Goal: Find specific page/section: Find specific page/section

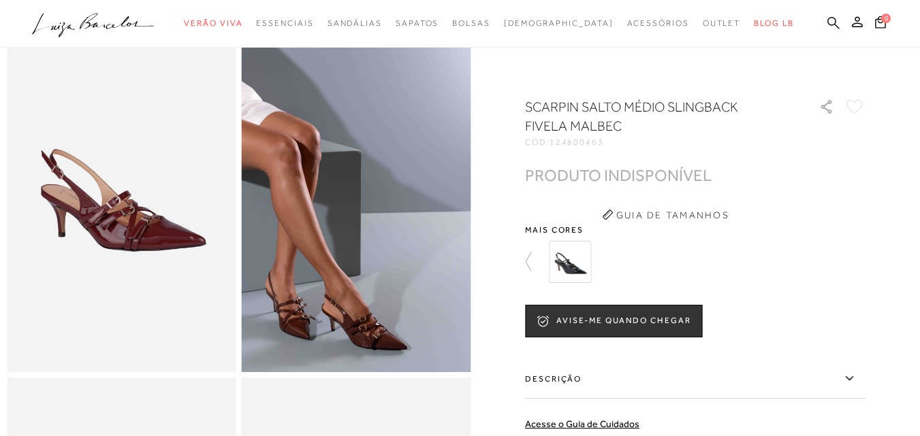
click at [827, 21] on icon at bounding box center [833, 22] width 12 height 12
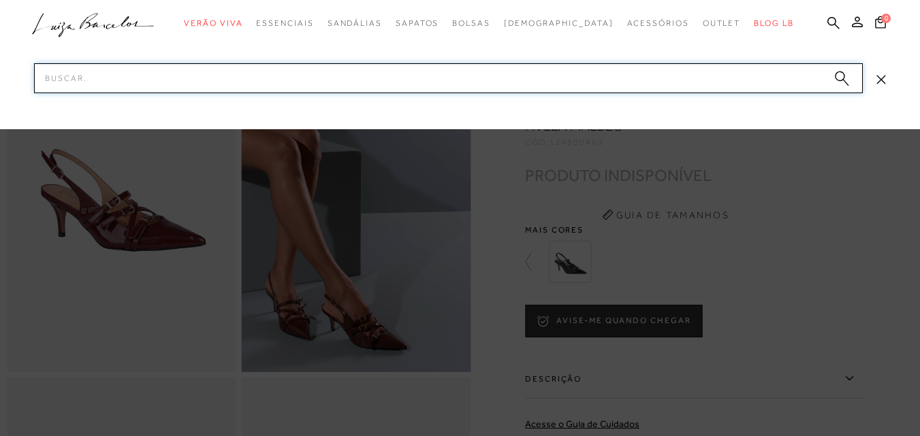
click at [71, 80] on input "Pesquisar" at bounding box center [448, 78] width 829 height 30
paste input "128200404"
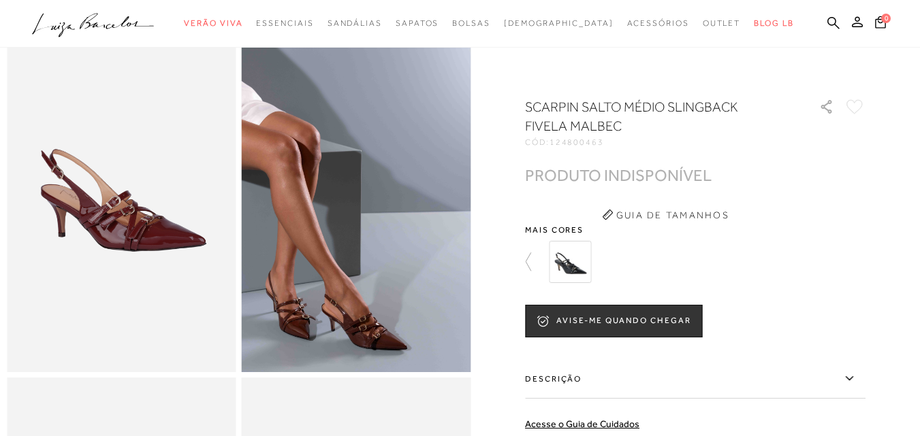
drag, startPoint x: 811, startPoint y: 20, endPoint x: 688, endPoint y: 62, distance: 130.1
click at [827, 21] on icon at bounding box center [833, 22] width 12 height 13
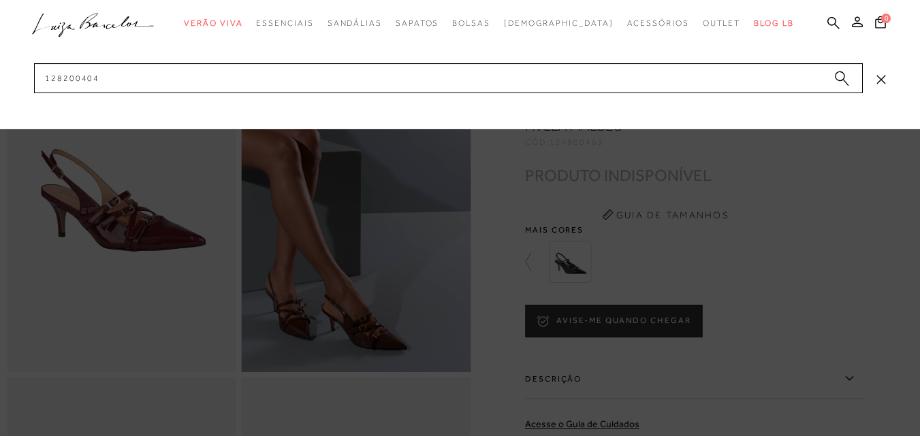
drag, startPoint x: 105, startPoint y: 91, endPoint x: 0, endPoint y: 78, distance: 105.7
click at [0, 78] on div at bounding box center [460, 64] width 920 height 129
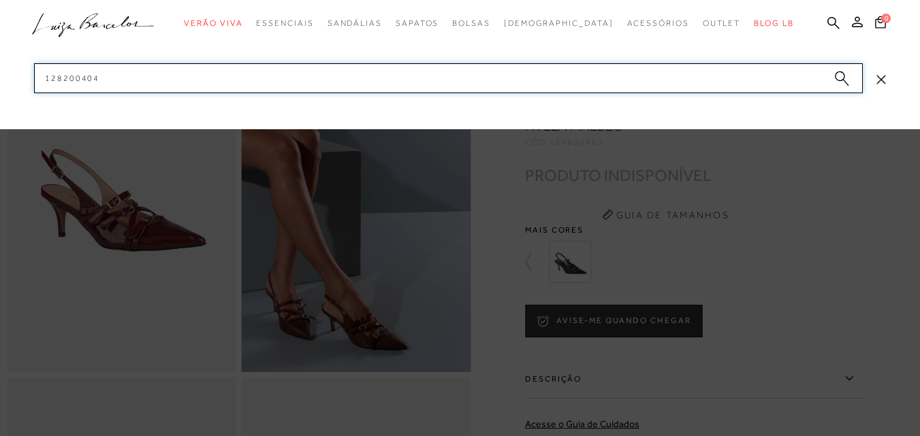
drag, startPoint x: 121, startPoint y: 71, endPoint x: 16, endPoint y: 86, distance: 105.8
paste input "34700051"
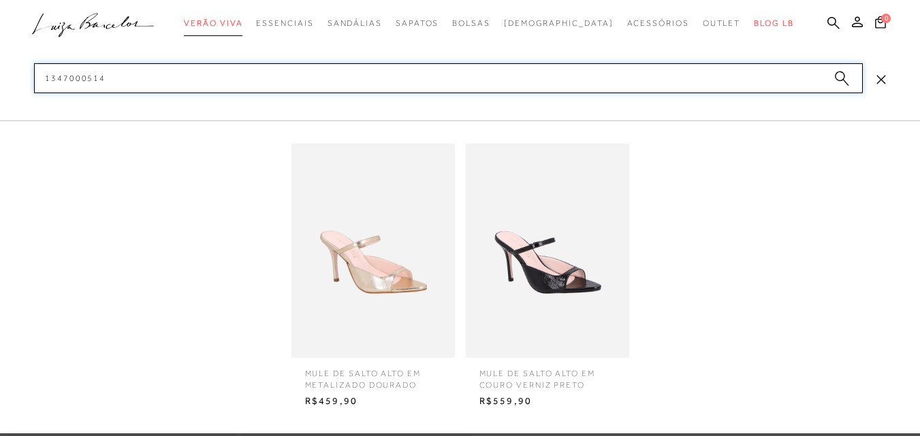
type input "1347000514"
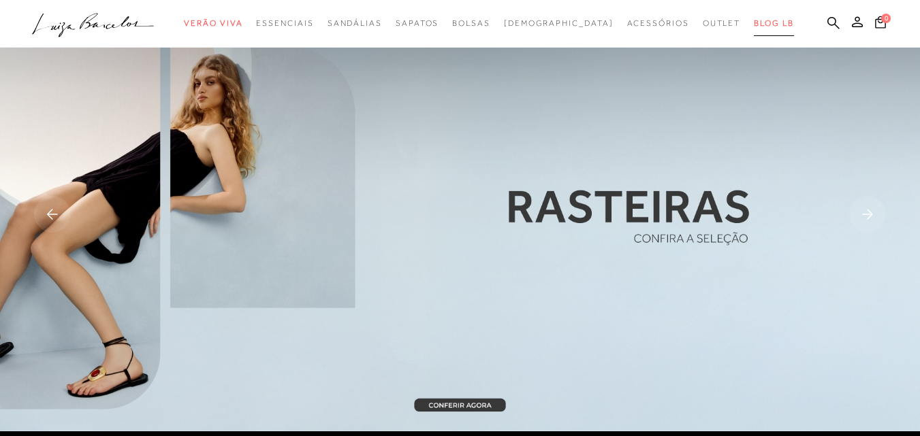
drag, startPoint x: 812, startPoint y: 22, endPoint x: 745, endPoint y: 35, distance: 67.8
click at [827, 23] on icon at bounding box center [833, 22] width 12 height 13
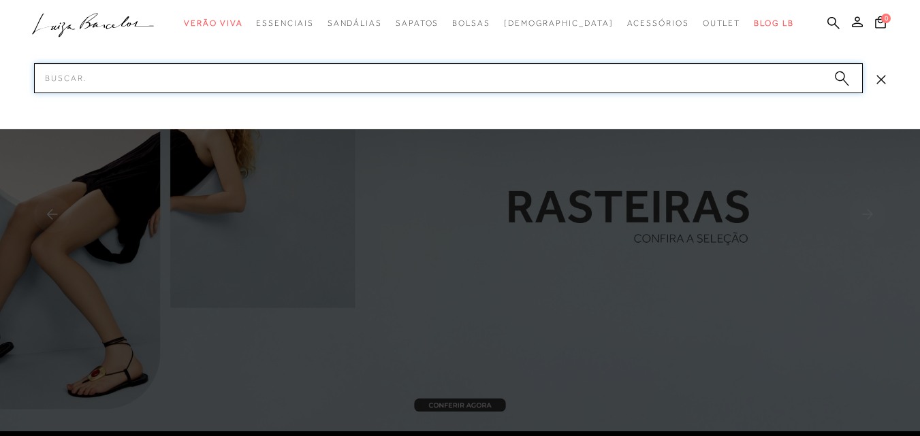
click at [78, 80] on input "Pesquisar" at bounding box center [448, 78] width 829 height 30
paste input "134200085"
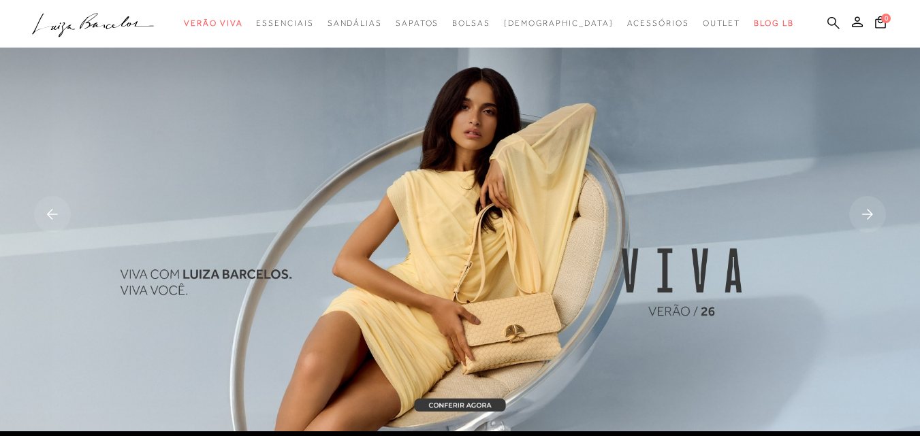
click at [827, 18] on icon at bounding box center [833, 22] width 12 height 13
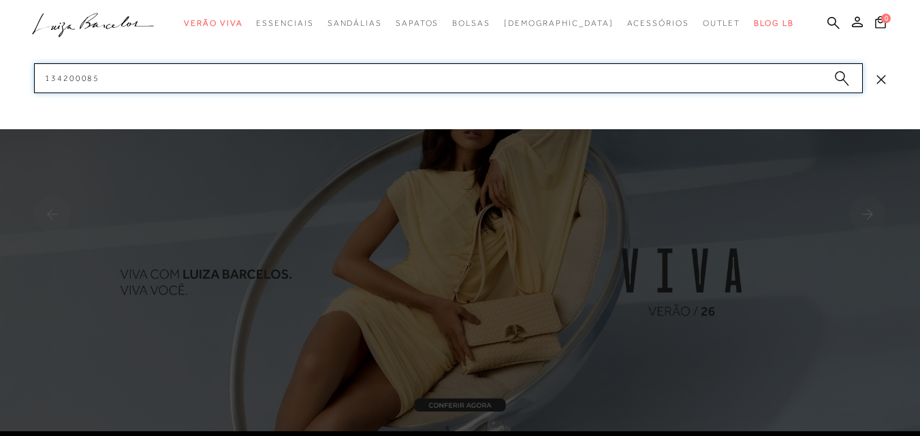
click at [0, 1] on div "categoryHeader .a{fill-rule:evenodd;} Verão Viva Em alta Modelo Mules" at bounding box center [460, 0] width 920 height 1
paste input "1301212"
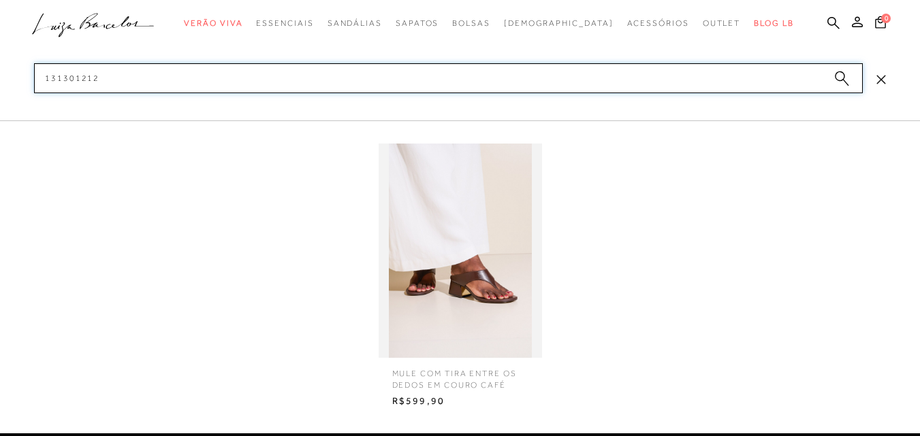
drag, startPoint x: 120, startPoint y: 77, endPoint x: 123, endPoint y: 61, distance: 16.7
click at [120, 76] on input "131301212" at bounding box center [448, 78] width 829 height 30
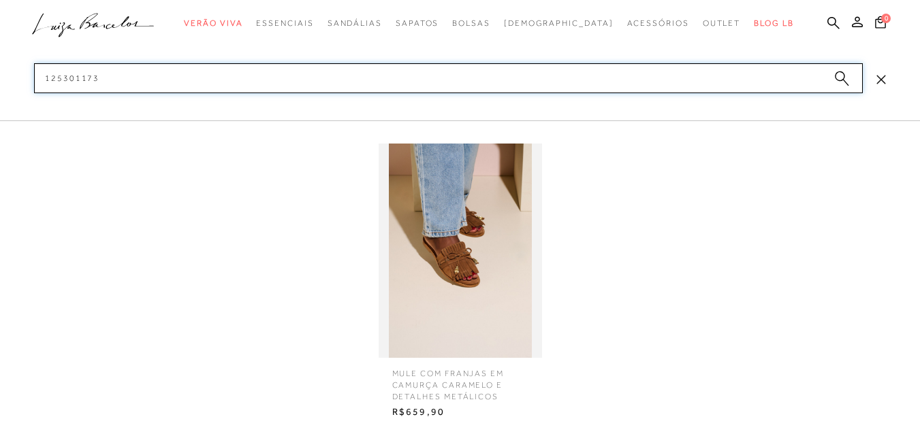
type input "125301173"
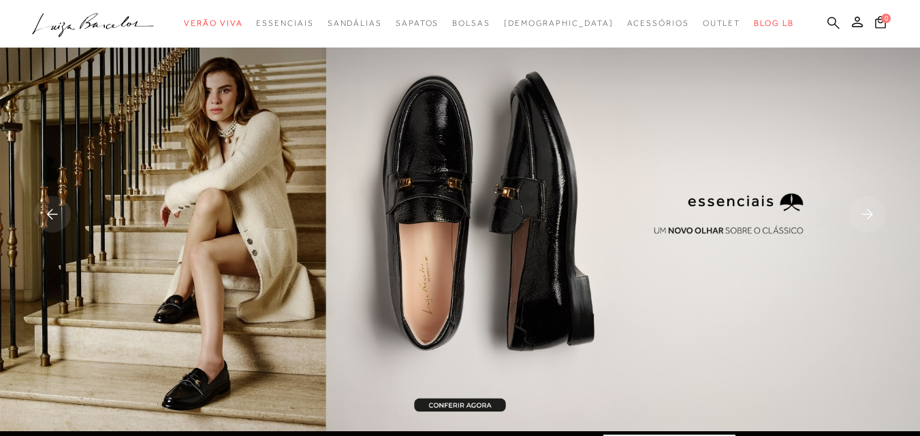
click at [827, 26] on icon at bounding box center [833, 22] width 12 height 13
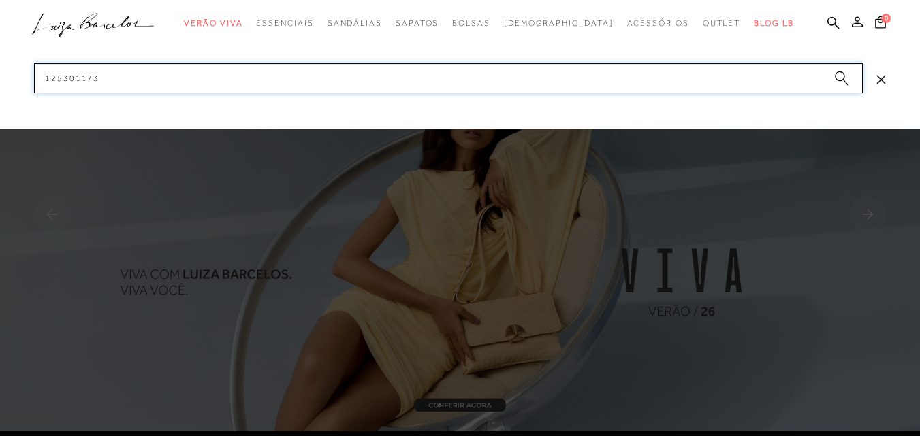
drag, startPoint x: 138, startPoint y: 72, endPoint x: 9, endPoint y: 74, distance: 129.4
click at [9, 1] on div "categoryHeader .a{fill-rule:evenodd;} Verão Viva Em alta Modelo Mules" at bounding box center [460, 0] width 920 height 1
